Goal: Transaction & Acquisition: Purchase product/service

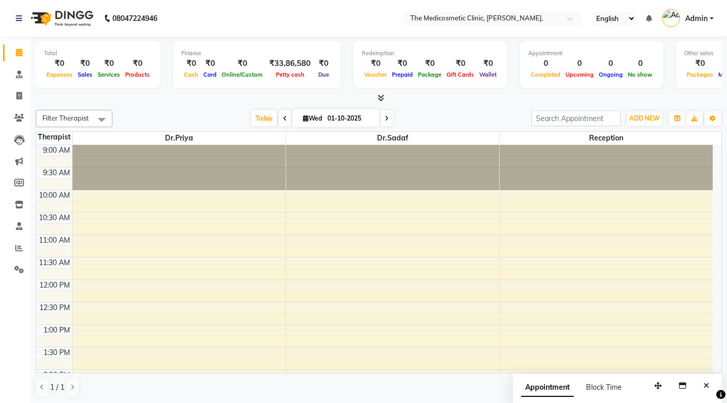
scroll to position [255, 0]
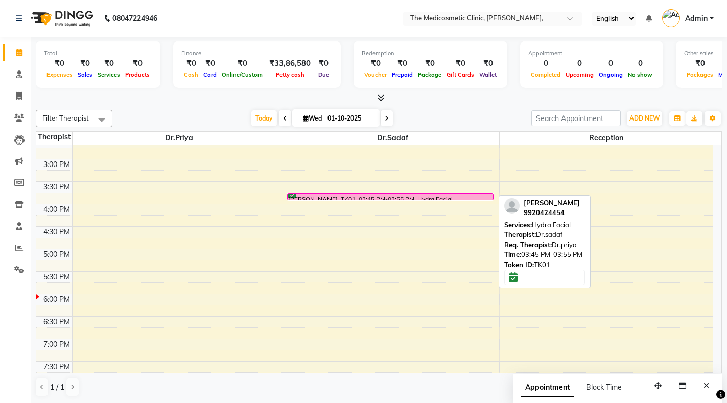
click at [451, 195] on div "[PERSON_NAME], TK01, 03:45 PM-03:55 PM, Hydra Facial" at bounding box center [391, 197] width 206 height 6
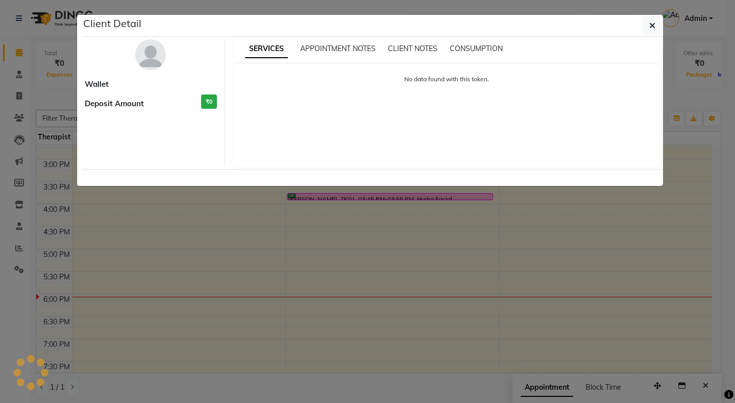
select select "6"
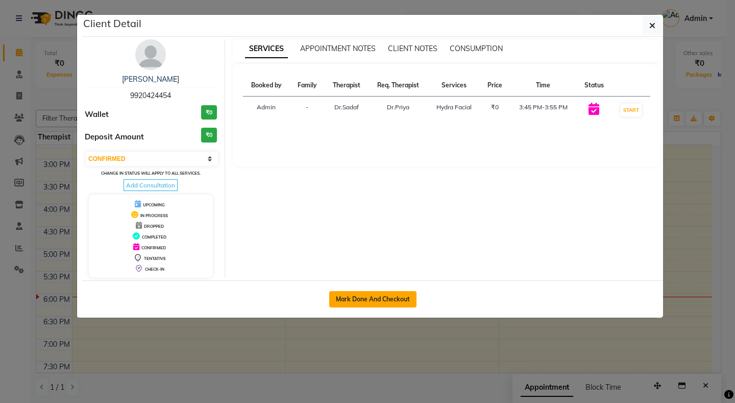
click at [348, 298] on button "Mark Done And Checkout" at bounding box center [372, 299] width 87 height 16
select select "service"
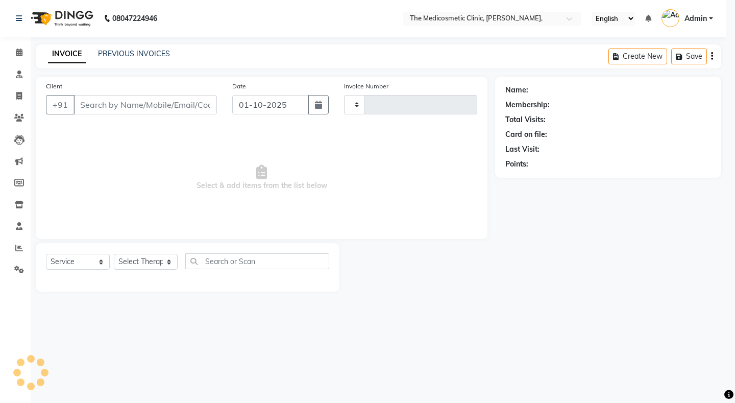
type input "0225"
select select "621"
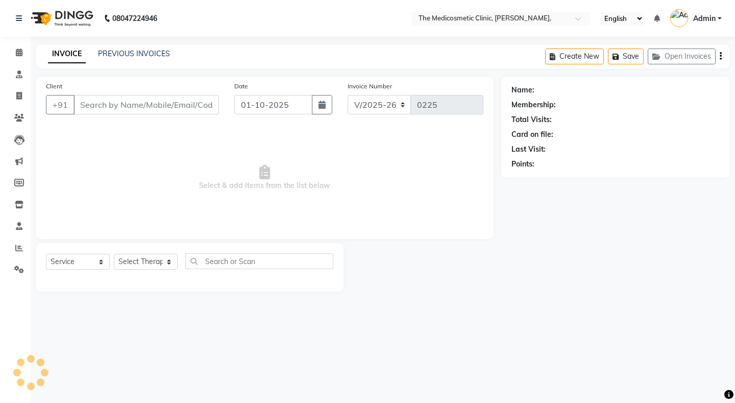
select select "P"
type input "9920424454"
select select "86148"
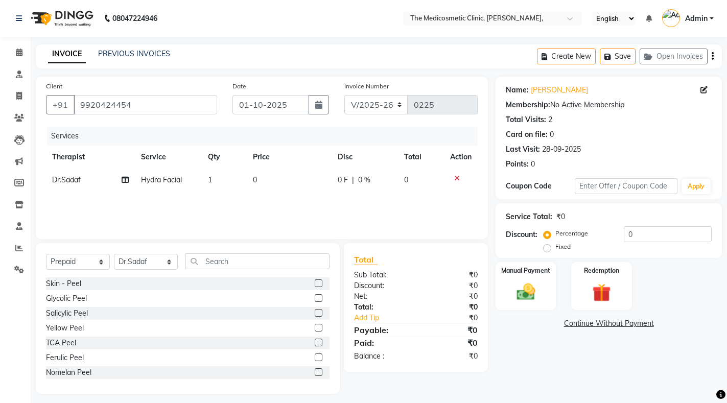
click at [286, 174] on td "0" at bounding box center [289, 180] width 85 height 23
select select "86148"
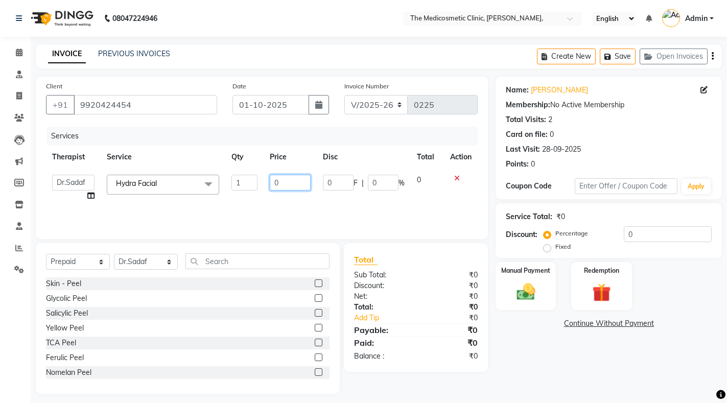
click at [281, 181] on input "0" at bounding box center [290, 183] width 41 height 16
type input "5000"
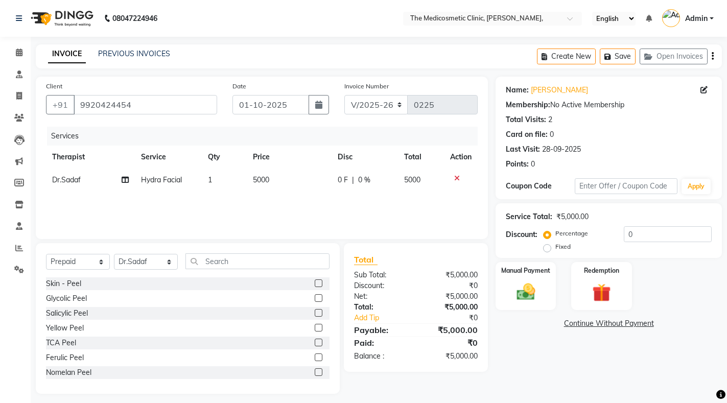
click at [359, 179] on span "0 %" at bounding box center [364, 180] width 12 height 11
select select "86148"
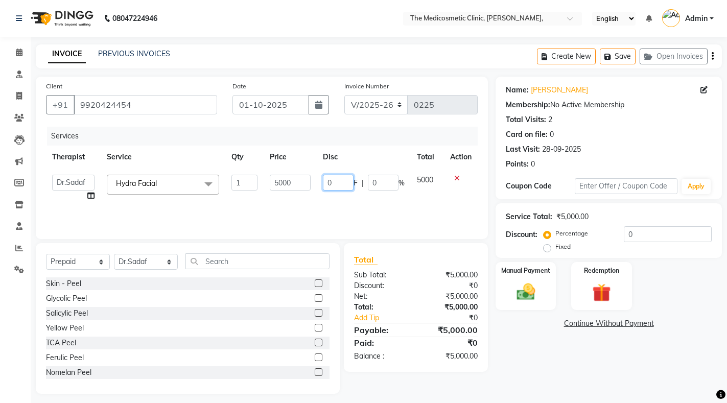
click at [339, 184] on input "0" at bounding box center [338, 183] width 31 height 16
type input "100"
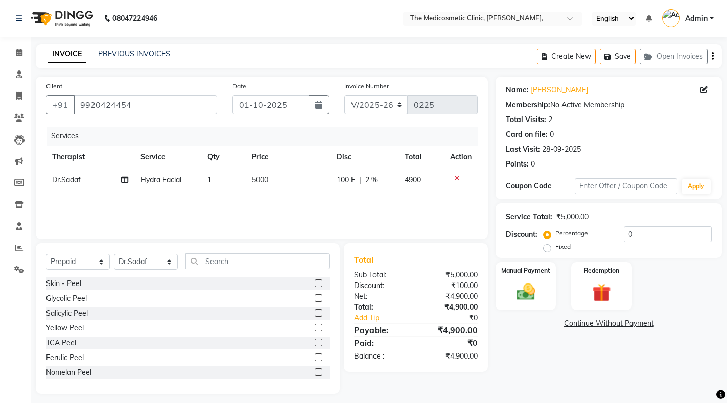
click at [373, 178] on span "2 %" at bounding box center [371, 180] width 12 height 11
select select "86148"
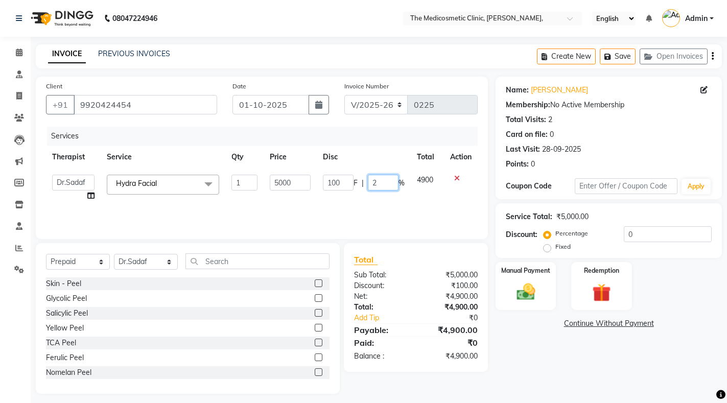
click at [373, 178] on input "2" at bounding box center [383, 183] width 31 height 16
type input "100"
click at [388, 200] on div "Services Therapist Service Qty Price Disc Total Action Dr.Priya Dr.Sadaf Recept…" at bounding box center [262, 178] width 432 height 102
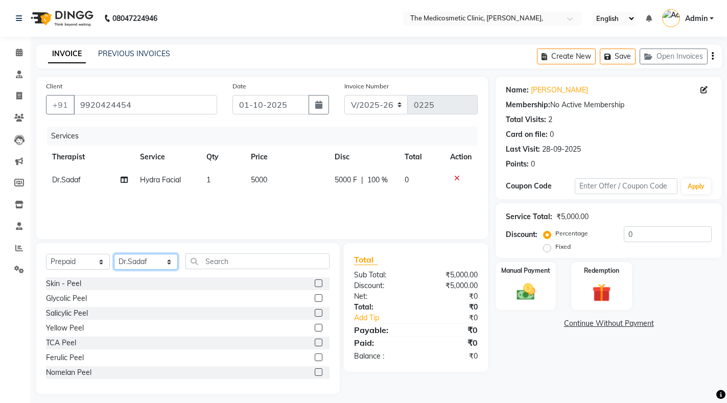
click at [166, 263] on select "Select Therapist Dr.Priya Dr.Sadaf Reception" at bounding box center [146, 262] width 64 height 16
select select "28876"
click at [114, 254] on select "Select Therapist Dr.Priya Dr.Sadaf Reception" at bounding box center [146, 262] width 64 height 16
click at [103, 264] on select "Select Service Product Membership Package Voucher Prepaid Gift Card" at bounding box center [78, 262] width 64 height 16
select select "product"
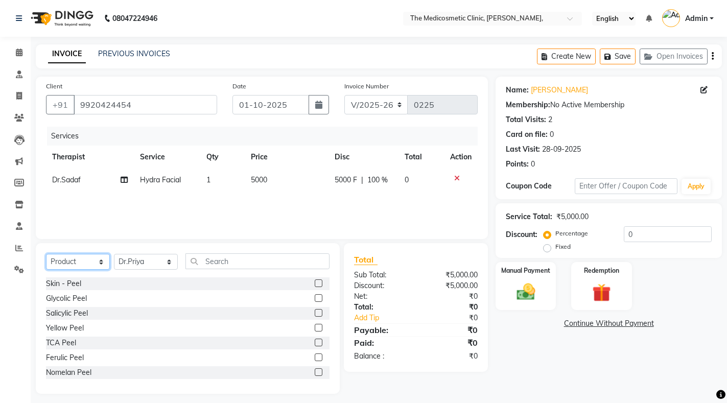
click at [46, 254] on select "Select Service Product Membership Package Voucher Prepaid Gift Card" at bounding box center [78, 262] width 64 height 16
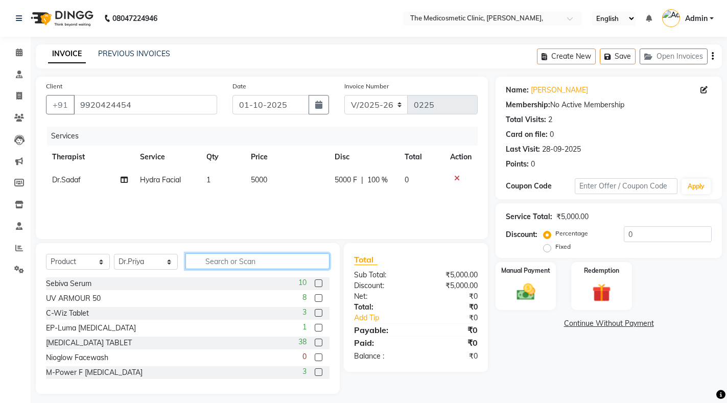
click at [223, 256] on input "text" at bounding box center [257, 261] width 144 height 16
type input "glow"
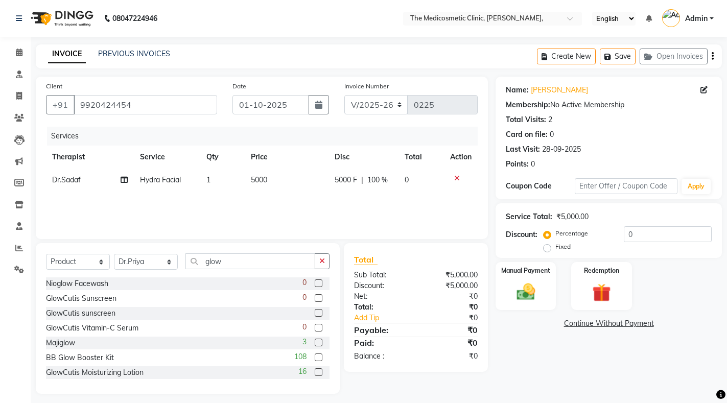
click at [315, 372] on label at bounding box center [319, 372] width 8 height 8
click at [315, 372] on input "checkbox" at bounding box center [318, 372] width 7 height 7
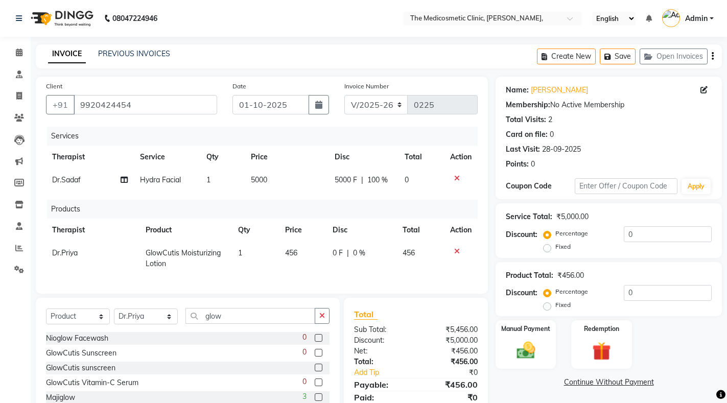
checkbox input "false"
click at [213, 324] on input "glow" at bounding box center [250, 316] width 130 height 16
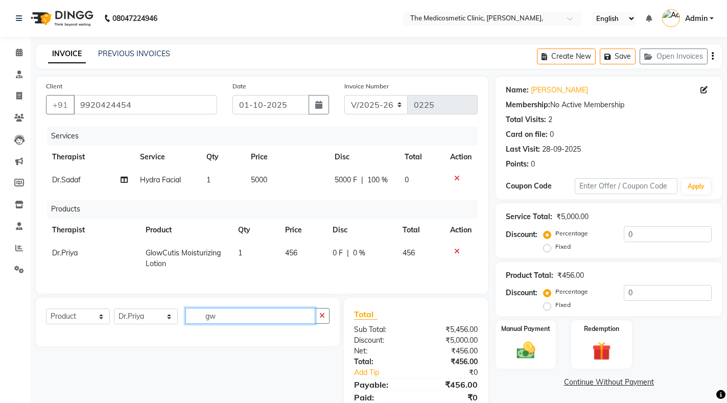
click at [221, 324] on input "gw" at bounding box center [250, 316] width 130 height 16
type input "g"
type input "S"
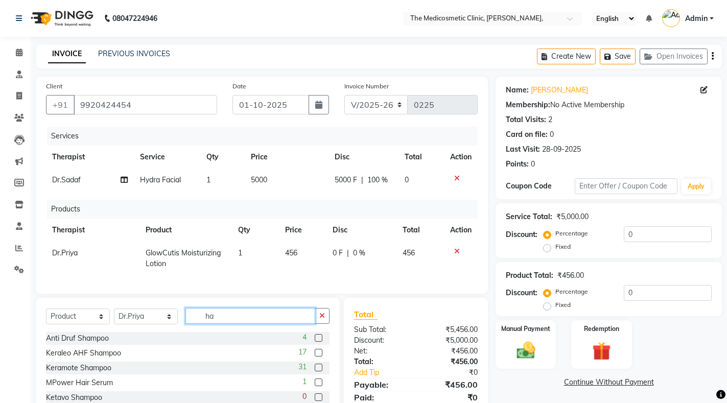
type input "ha"
click at [158, 360] on div "Keraleo AHF Shampoo 17" at bounding box center [187, 353] width 283 height 13
click at [315, 342] on label at bounding box center [319, 338] width 8 height 8
click at [315, 342] on input "checkbox" at bounding box center [318, 338] width 7 height 7
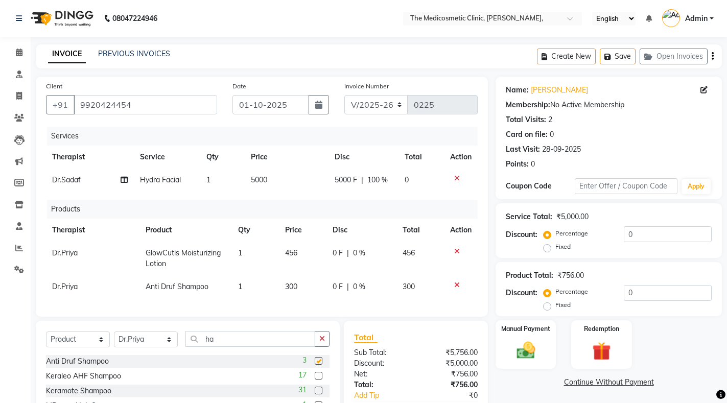
checkbox input "false"
click at [193, 289] on span "Anti Druf Shampoo" at bounding box center [177, 286] width 63 height 9
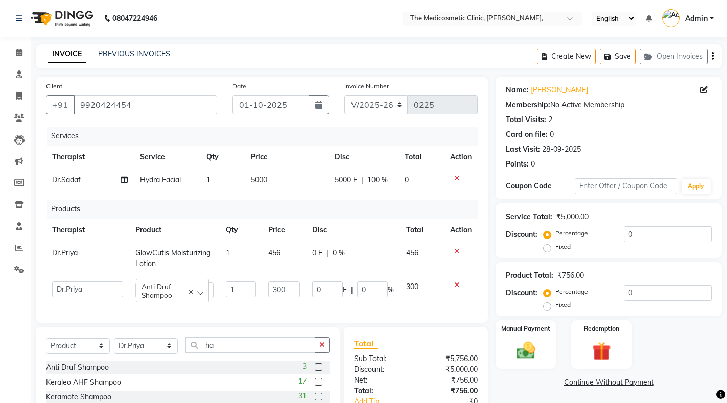
click at [189, 290] on icon at bounding box center [191, 292] width 4 height 4
click at [172, 285] on div "Select" at bounding box center [172, 288] width 70 height 15
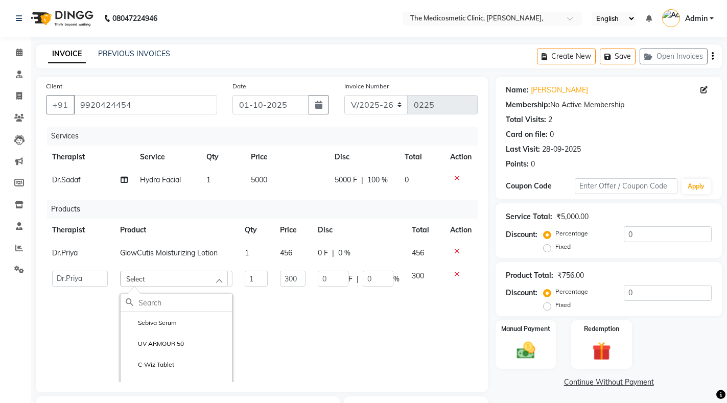
click at [178, 278] on div "Select" at bounding box center [174, 278] width 107 height 15
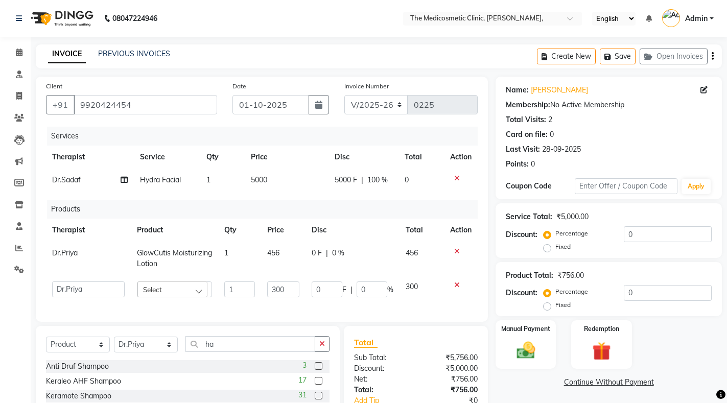
click at [177, 288] on div "Select" at bounding box center [172, 288] width 70 height 15
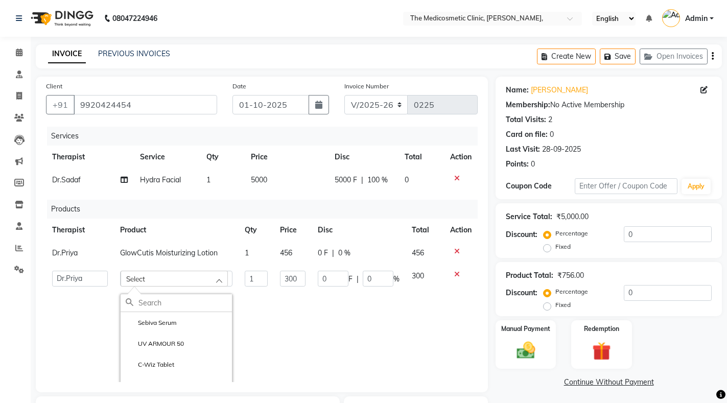
click at [165, 301] on input "text" at bounding box center [184, 302] width 93 height 17
type input "Skinhance cream"
click at [277, 317] on td "300" at bounding box center [293, 368] width 38 height 207
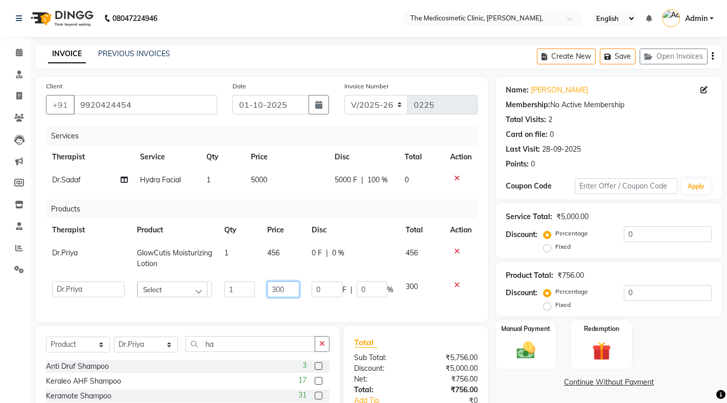
click at [296, 288] on input "300" at bounding box center [283, 289] width 32 height 16
type input "3"
type input "470"
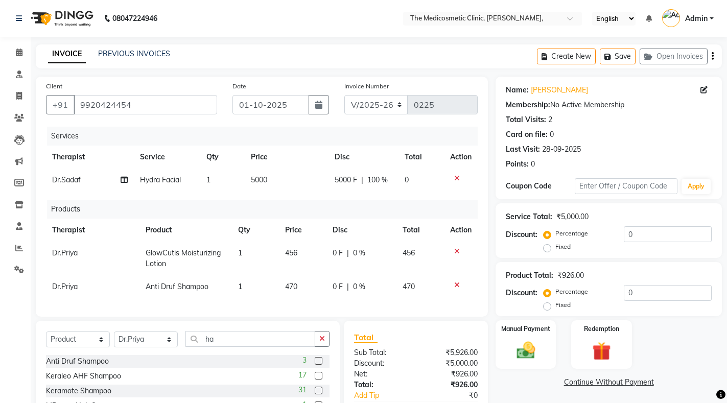
click at [458, 286] on icon at bounding box center [457, 284] width 6 height 7
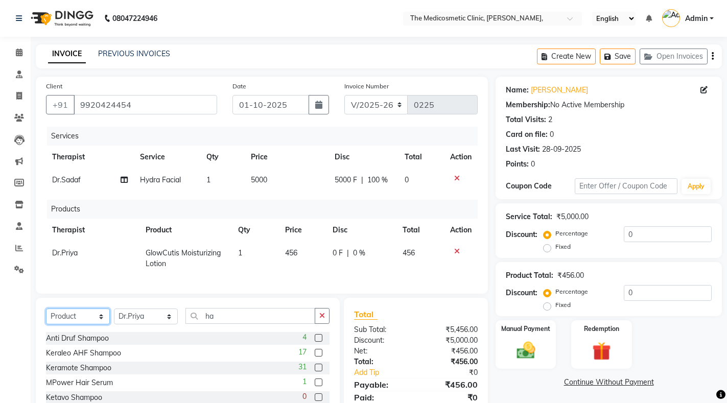
click at [100, 324] on select "Select Service Product Membership Package Voucher Prepaid Gift Card" at bounding box center [78, 316] width 64 height 16
click at [46, 317] on select "Select Service Product Membership Package Voucher Prepaid Gift Card" at bounding box center [78, 316] width 64 height 16
click at [93, 323] on select "Select Service Product Membership Package Voucher Prepaid Gift Card" at bounding box center [78, 316] width 64 height 16
select select "select"
click at [46, 317] on select "Select Service Product Membership Package Voucher Prepaid Gift Card" at bounding box center [78, 316] width 64 height 16
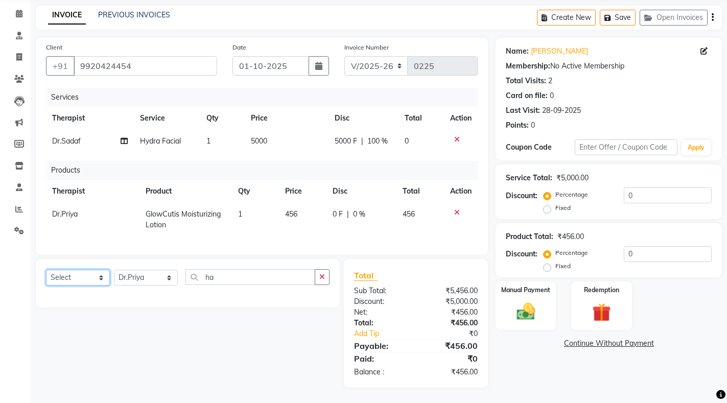
scroll to position [47, 0]
click at [387, 136] on span "100 %" at bounding box center [377, 141] width 20 height 11
select select "86148"
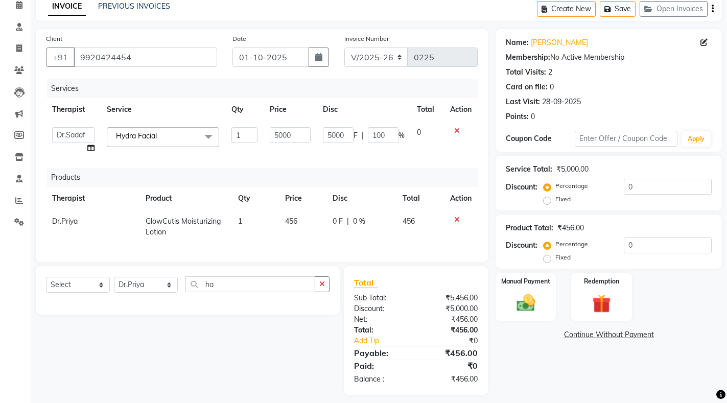
click at [194, 217] on span "GlowCutis Moisturizing Lotion" at bounding box center [183, 227] width 75 height 20
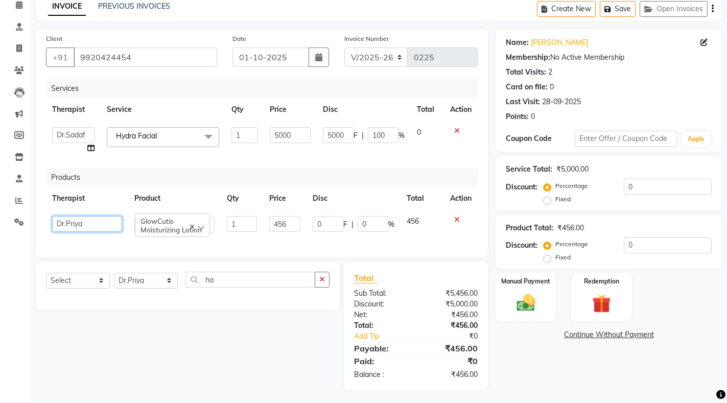
click at [97, 224] on select "Dr.Priya Dr.Sadaf Reception" at bounding box center [87, 224] width 70 height 16
click at [52, 216] on select "Dr.Priya Dr.Sadaf Reception" at bounding box center [87, 224] width 70 height 16
click at [86, 288] on select "Select Service Product Membership Package Voucher Prepaid Gift Card" at bounding box center [78, 281] width 64 height 16
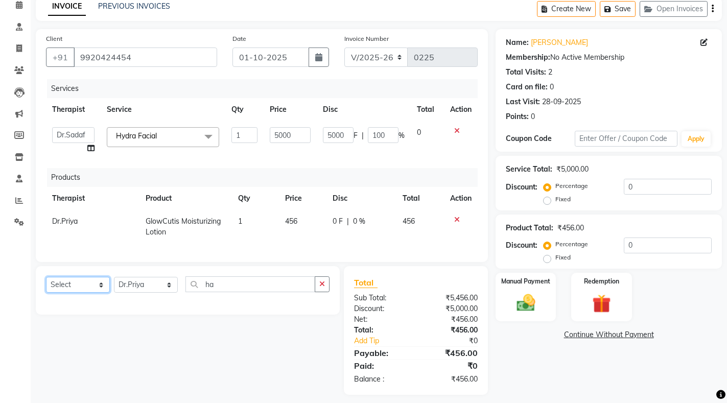
select select "product"
click at [46, 285] on select "Select Service Product Membership Package Voucher Prepaid Gift Card" at bounding box center [78, 285] width 64 height 16
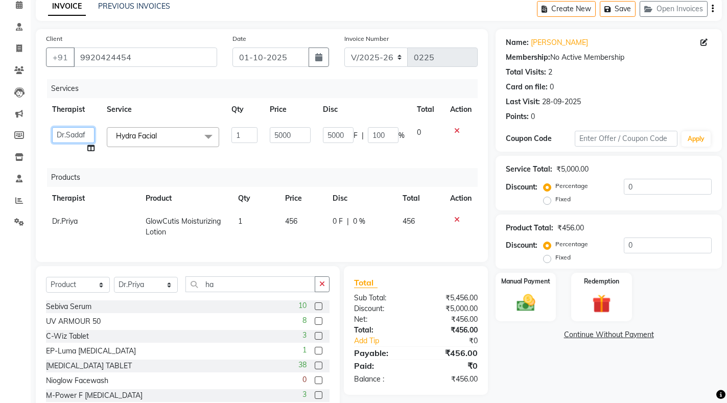
click at [75, 135] on select "Dr.Priya Dr.Sadaf Reception" at bounding box center [73, 135] width 42 height 16
click at [166, 133] on span "Hydra Facial x" at bounding box center [139, 137] width 53 height 13
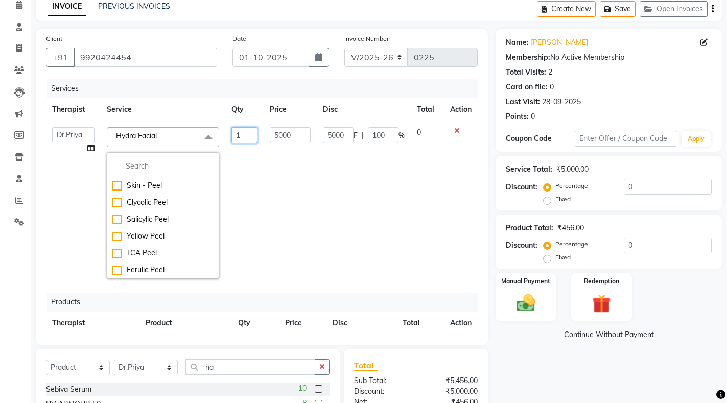
click at [257, 166] on td "1" at bounding box center [244, 202] width 38 height 163
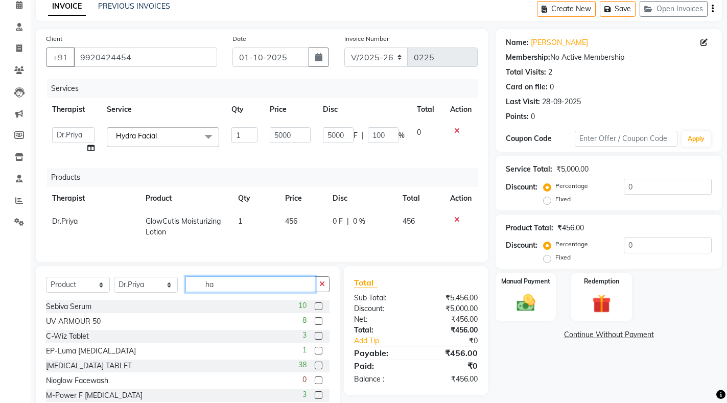
click at [249, 285] on div "Select Service Product Membership Package Voucher Prepaid Gift Card Select Ther…" at bounding box center [187, 288] width 283 height 24
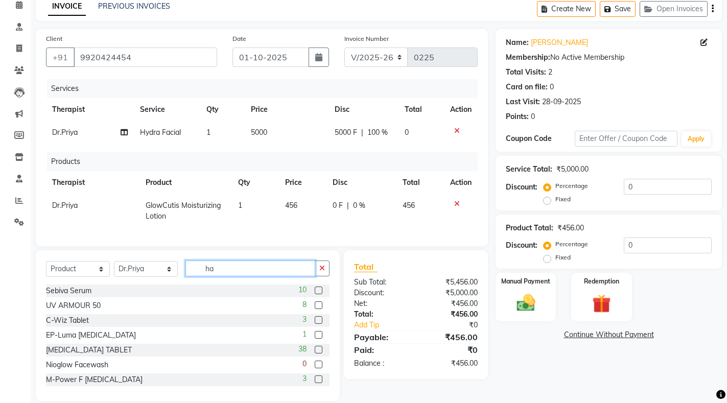
type input "h"
click at [95, 230] on div "Services Therapist Service Qty Price Disc Total Action Dr.Priya Hydra Facial 1 …" at bounding box center [262, 157] width 432 height 157
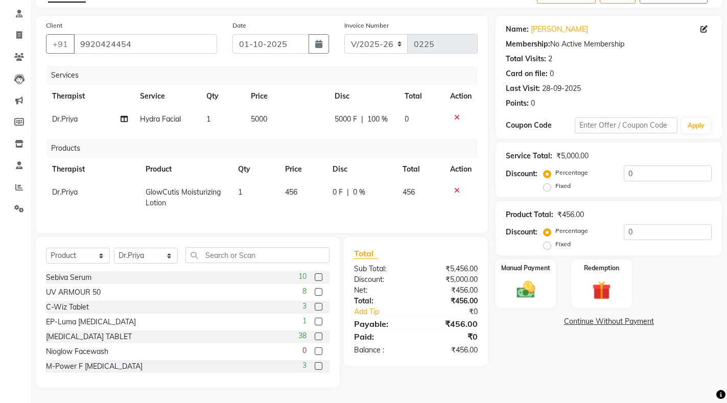
scroll to position [47, 0]
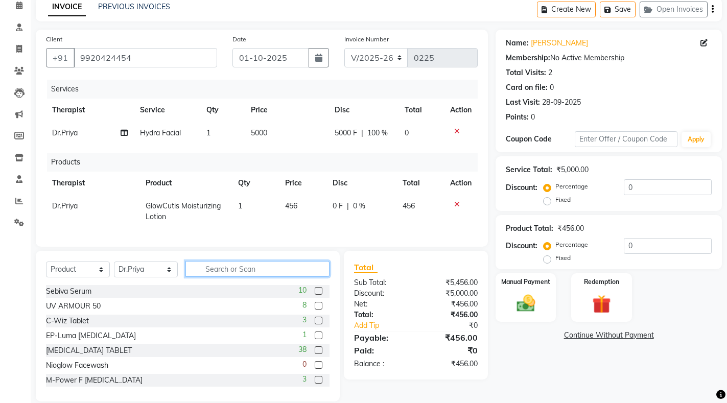
click at [231, 276] on input "text" at bounding box center [257, 269] width 144 height 16
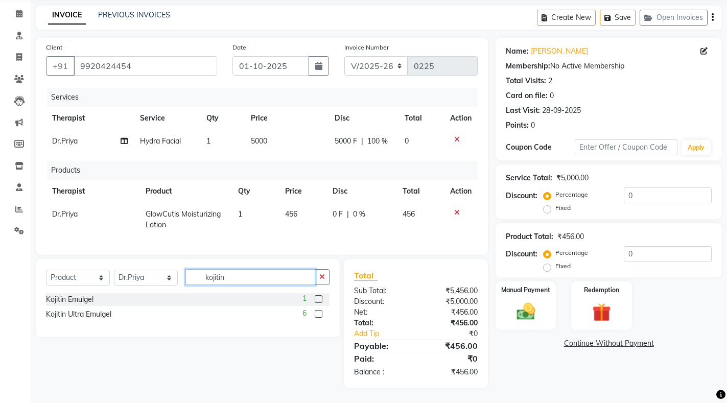
type input "kojitin"
click at [320, 299] on label at bounding box center [319, 299] width 8 height 8
click at [320, 299] on input "checkbox" at bounding box center [318, 299] width 7 height 7
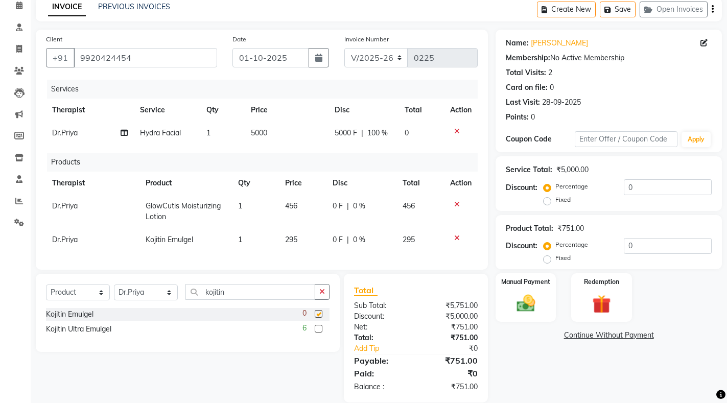
checkbox input "false"
click at [258, 139] on td "5000" at bounding box center [287, 133] width 84 height 23
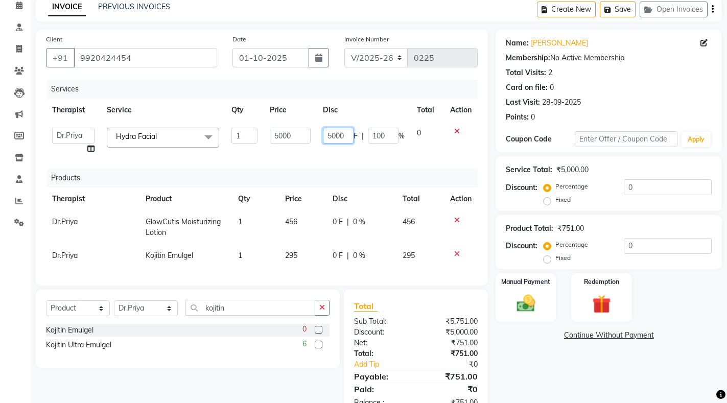
drag, startPoint x: 341, startPoint y: 136, endPoint x: 319, endPoint y: 139, distance: 21.7
click at [319, 139] on td "5000 F | 100 %" at bounding box center [364, 141] width 94 height 39
type input "0"
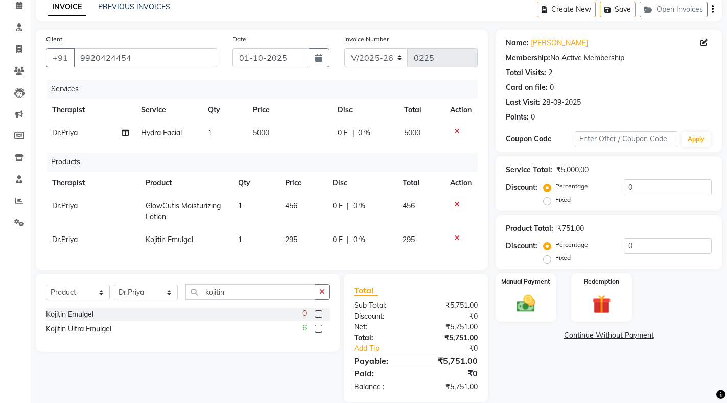
click at [420, 155] on div "Services Therapist Service Qty Price Disc Total Action Dr.Priya Hydra Facial 1 …" at bounding box center [262, 170] width 432 height 180
click at [361, 136] on span "0 %" at bounding box center [364, 133] width 12 height 11
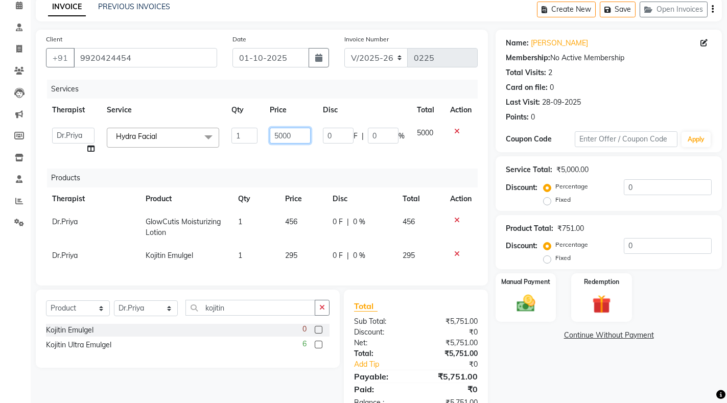
drag, startPoint x: 299, startPoint y: 135, endPoint x: 241, endPoint y: 137, distance: 58.3
click at [241, 137] on tr "Dr.Priya Dr.Sadaf Reception Hydra Facial x Skin - Peel Glycolic Peel Salicylic …" at bounding box center [262, 141] width 432 height 39
type input "0"
click at [314, 159] on div "Services Therapist Service Qty Price Disc Total Action Dr.Priya Dr.Sadaf Recept…" at bounding box center [262, 178] width 432 height 196
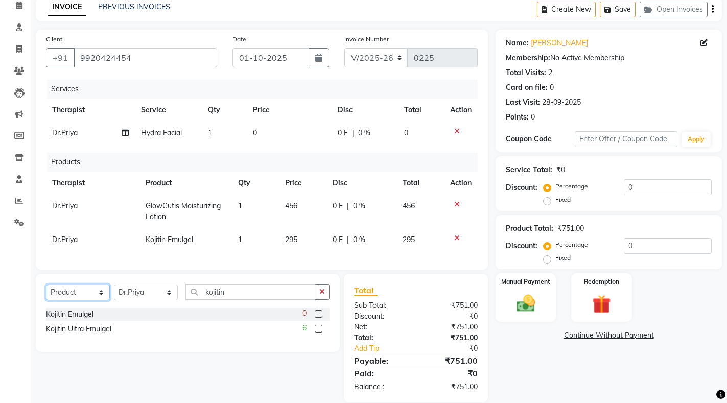
click at [99, 300] on select "Select Service Product Membership Package Voucher Prepaid Gift Card" at bounding box center [78, 292] width 64 height 16
select select "service"
click at [46, 293] on select "Select Service Product Membership Package Voucher Prepaid Gift Card" at bounding box center [78, 292] width 64 height 16
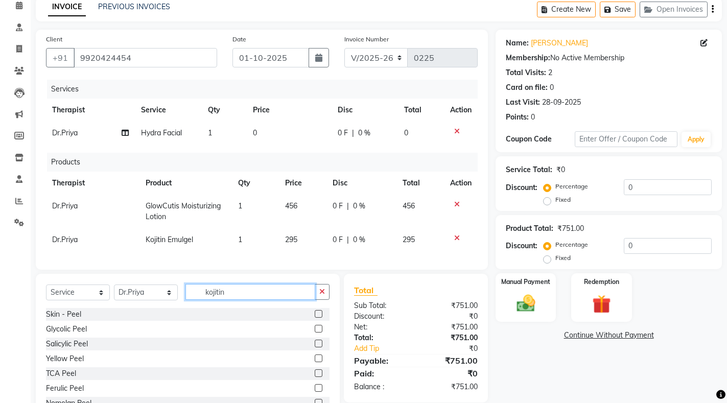
drag, startPoint x: 231, startPoint y: 301, endPoint x: 188, endPoint y: 301, distance: 43.4
click at [188, 300] on input "kojitin" at bounding box center [250, 292] width 130 height 16
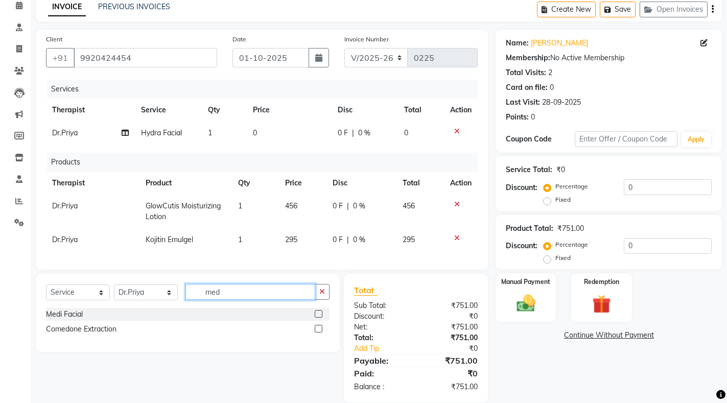
type input "med"
click at [318, 318] on label at bounding box center [319, 314] width 8 height 8
click at [318, 318] on input "checkbox" at bounding box center [318, 314] width 7 height 7
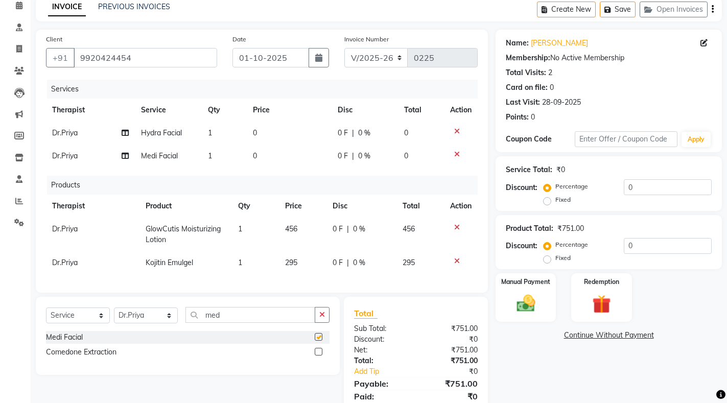
checkbox input "false"
click at [457, 131] on icon at bounding box center [457, 131] width 6 height 7
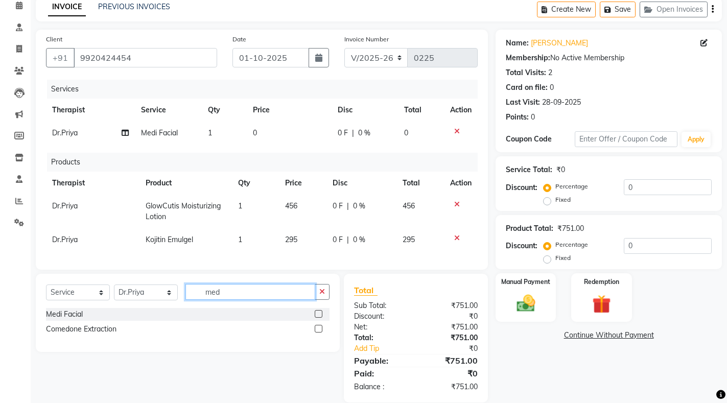
drag, startPoint x: 244, startPoint y: 295, endPoint x: 197, endPoint y: 295, distance: 46.5
click at [197, 295] on input "med" at bounding box center [250, 292] width 130 height 16
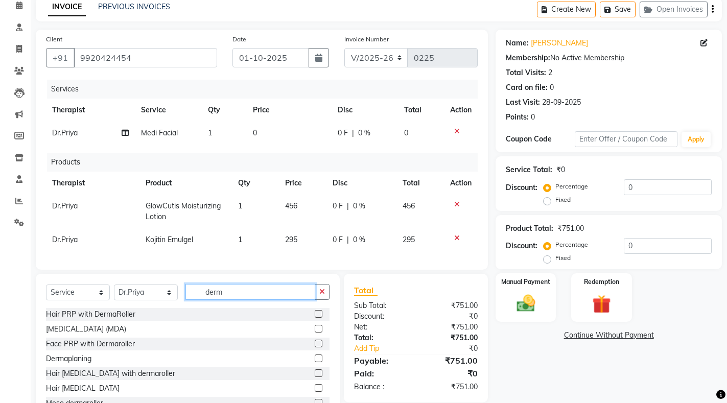
type input "derm"
click at [315, 362] on label at bounding box center [319, 358] width 8 height 8
click at [315, 362] on input "checkbox" at bounding box center [318, 358] width 7 height 7
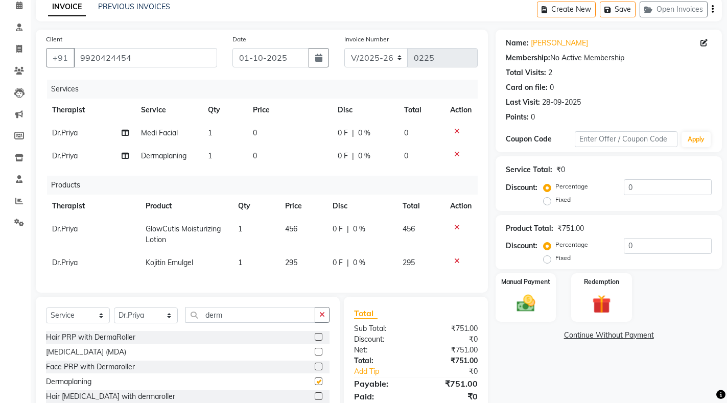
checkbox input "false"
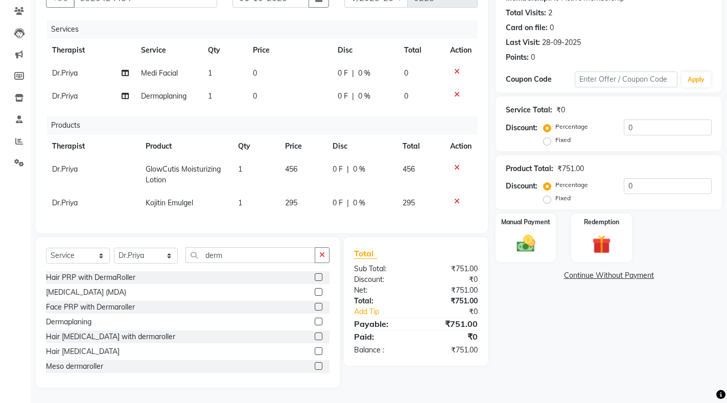
click at [295, 198] on span "295" at bounding box center [291, 202] width 12 height 9
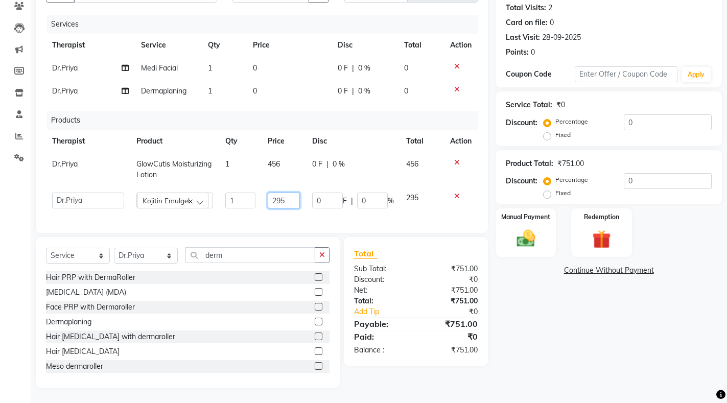
drag, startPoint x: 293, startPoint y: 196, endPoint x: 258, endPoint y: 196, distance: 35.2
click at [258, 196] on tr "Dr.Priya Dr.Sadaf Reception Kojitin Emulgel 1 295 0 F | 0 % 295" at bounding box center [262, 200] width 432 height 28
type input "470"
click at [368, 213] on div "Services Therapist Service Qty Price Disc Total Action Dr.Priya Medi Facial 1 0…" at bounding box center [262, 119] width 432 height 208
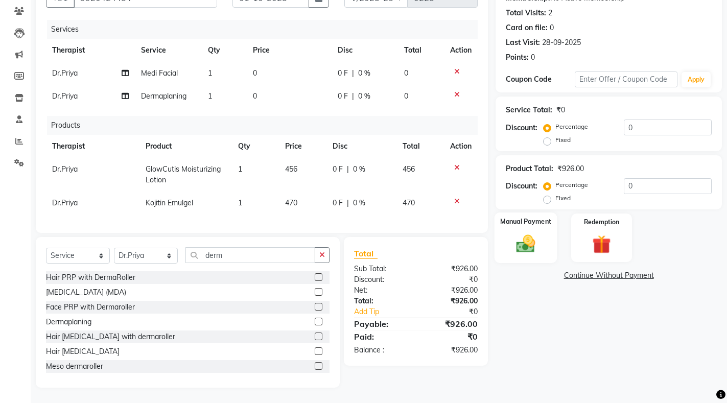
click at [532, 243] on img at bounding box center [525, 244] width 31 height 22
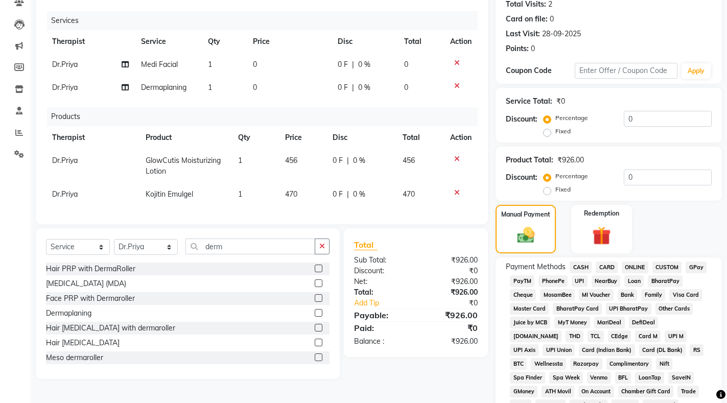
click at [696, 267] on span "GPay" at bounding box center [695, 267] width 21 height 12
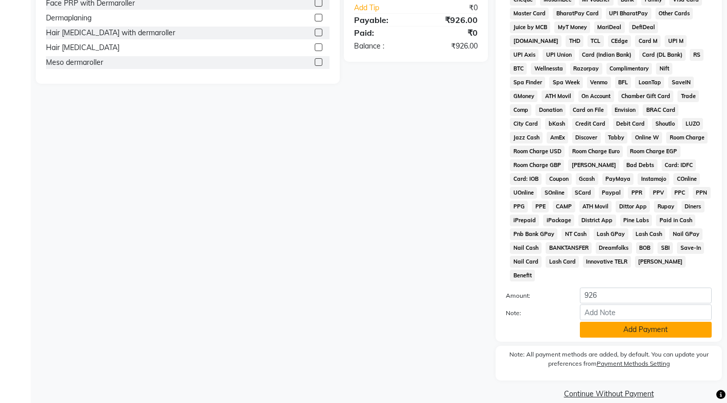
click at [629, 322] on button "Add Payment" at bounding box center [646, 330] width 132 height 16
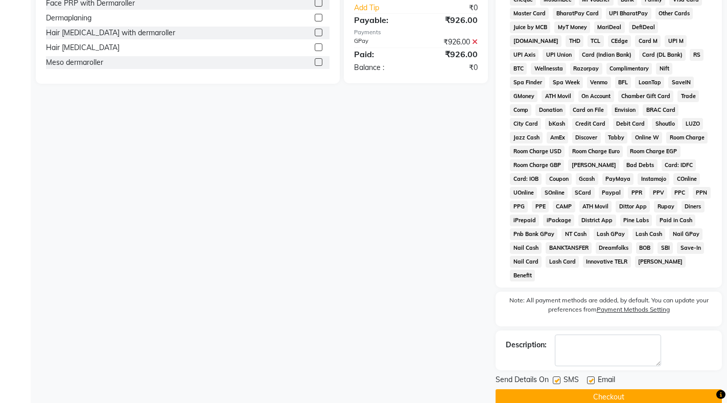
click at [603, 389] on button "Checkout" at bounding box center [608, 397] width 226 height 16
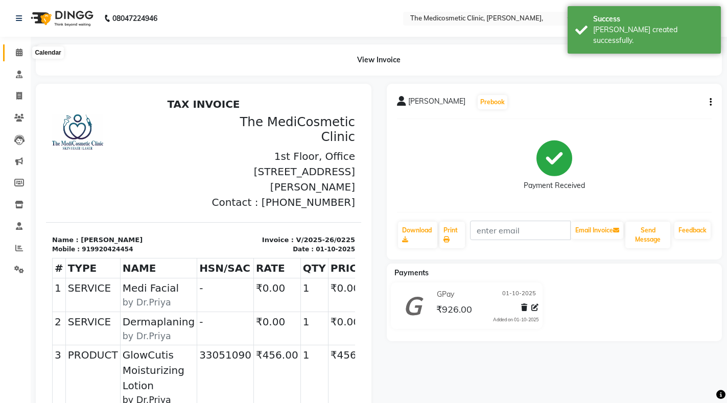
click at [21, 52] on icon at bounding box center [19, 53] width 7 height 8
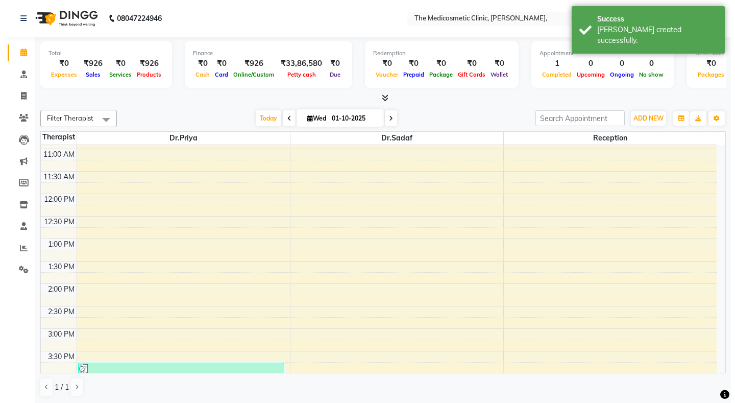
scroll to position [204, 0]
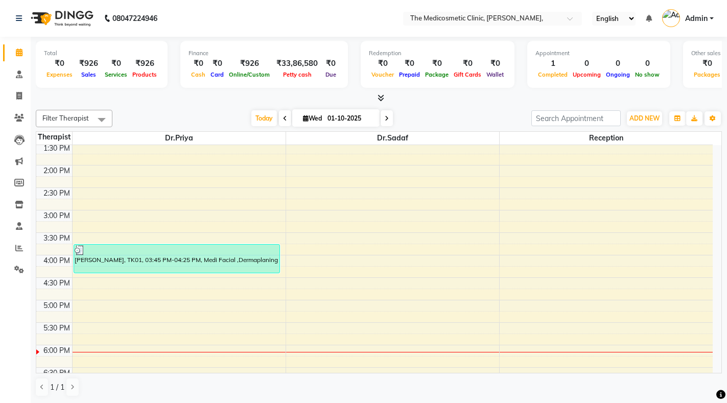
click at [699, 19] on span "Admin" at bounding box center [696, 18] width 22 height 11
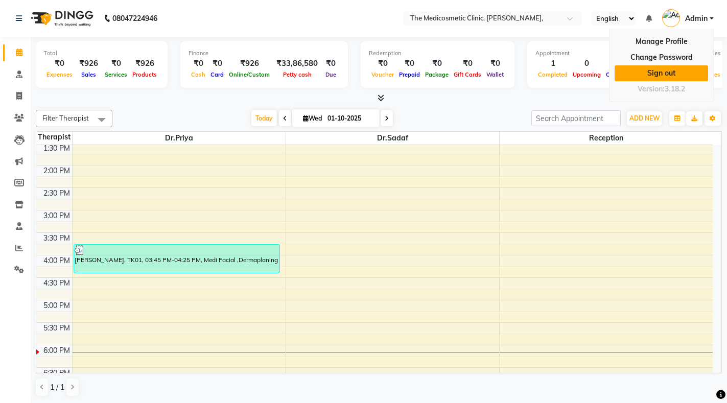
click at [664, 68] on link "Sign out" at bounding box center [660, 73] width 93 height 16
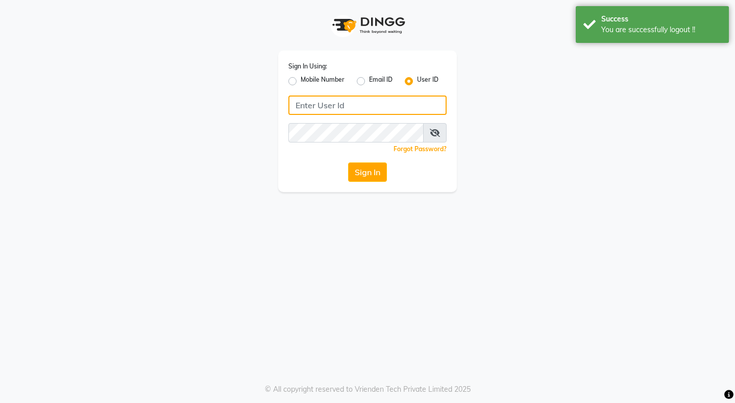
type input "8080071147"
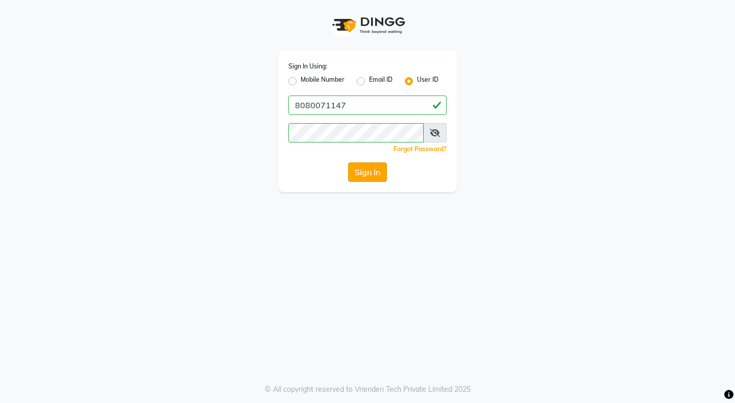
click at [367, 173] on button "Sign In" at bounding box center [367, 171] width 39 height 19
click at [294, 76] on div "Mobile Number" at bounding box center [317, 81] width 56 height 12
click at [301, 83] on label "Mobile Number" at bounding box center [323, 81] width 44 height 12
click at [301, 82] on input "Mobile Number" at bounding box center [304, 78] width 7 height 7
radio input "true"
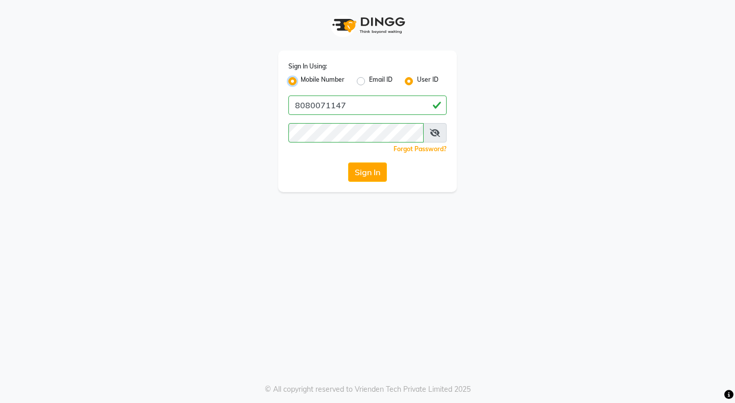
radio input "false"
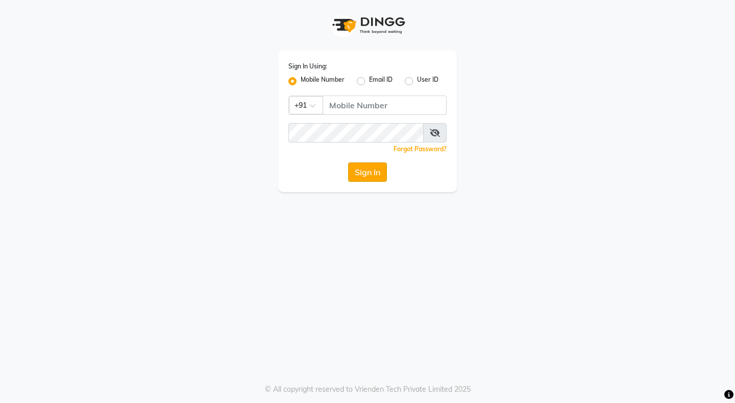
drag, startPoint x: 368, startPoint y: 173, endPoint x: 364, endPoint y: 170, distance: 5.5
click at [368, 173] on button "Sign In" at bounding box center [367, 171] width 39 height 19
